Goal: Task Accomplishment & Management: Manage account settings

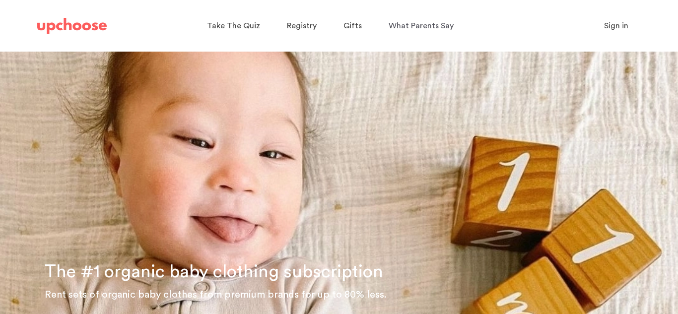
click at [612, 29] on span "Sign in" at bounding box center [616, 26] width 24 height 8
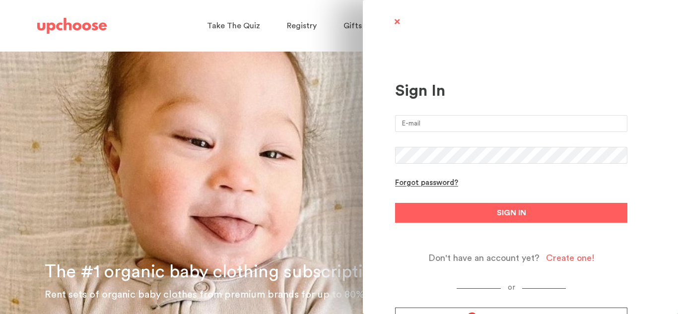
click at [435, 129] on input "email" at bounding box center [511, 123] width 232 height 17
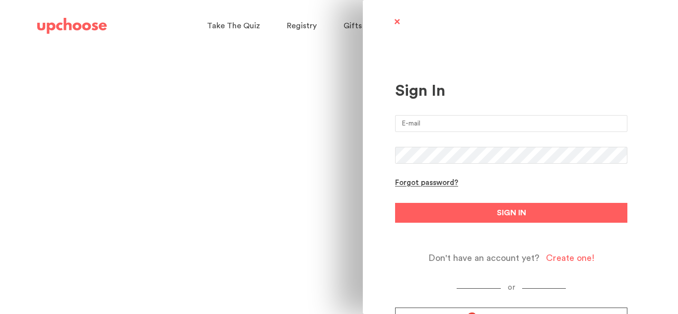
type input "[EMAIL_ADDRESS][DOMAIN_NAME]"
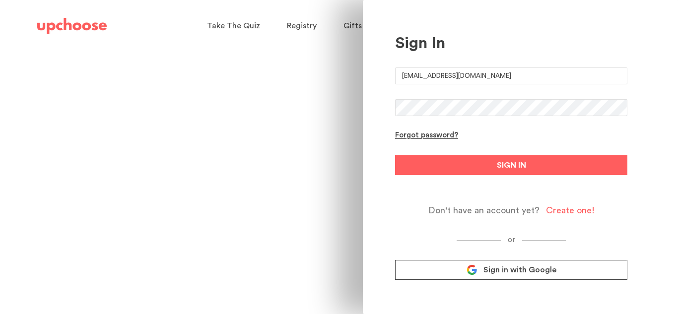
scroll to position [51, 0]
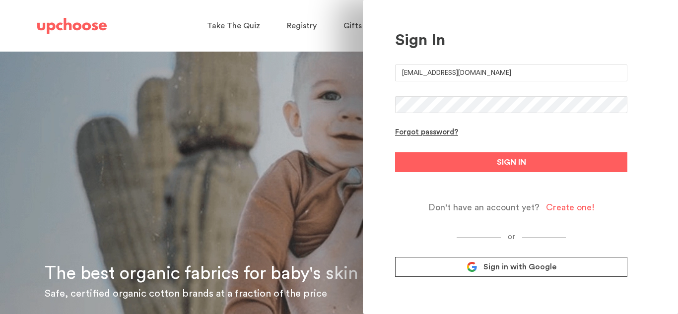
click at [395, 152] on button "SIGN IN" at bounding box center [511, 162] width 232 height 20
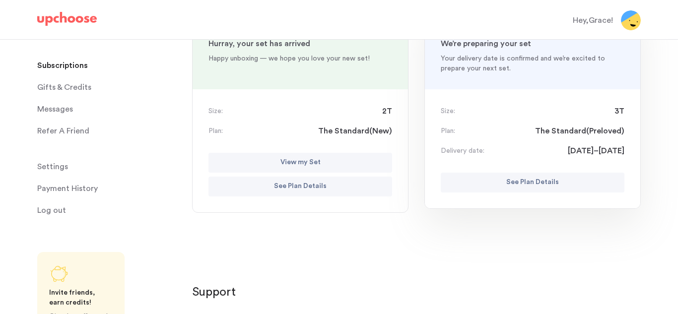
scroll to position [157, 0]
click at [310, 160] on p "View my Set" at bounding box center [300, 162] width 40 height 12
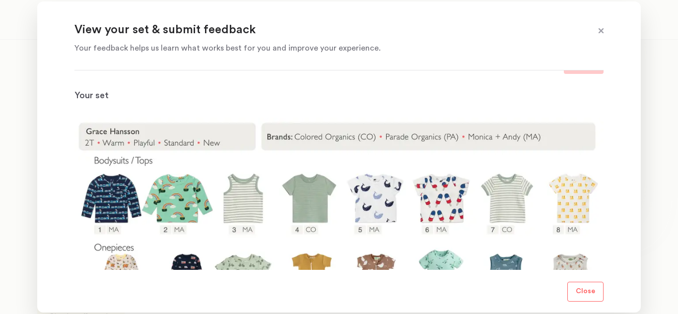
scroll to position [93, 0]
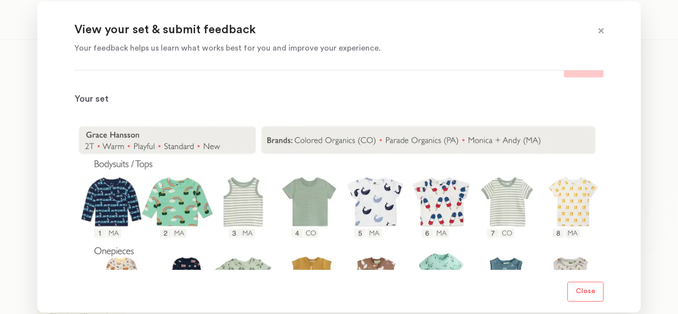
click at [307, 213] on img at bounding box center [338, 272] width 529 height 302
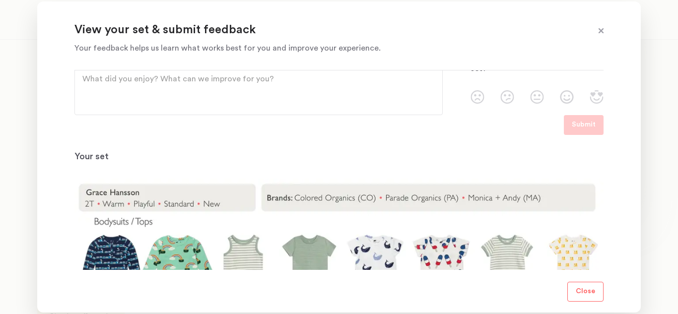
scroll to position [0, 0]
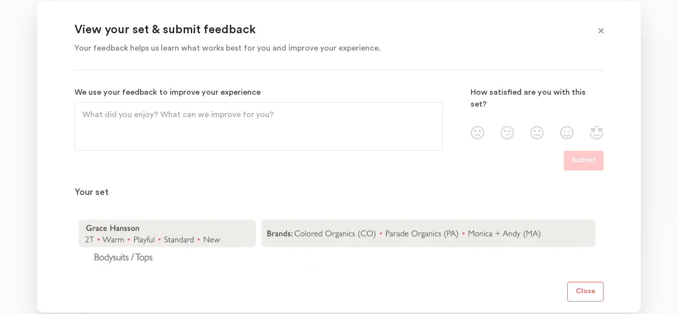
click at [602, 29] on span at bounding box center [600, 31] width 13 height 13
